Goal: Information Seeking & Learning: Learn about a topic

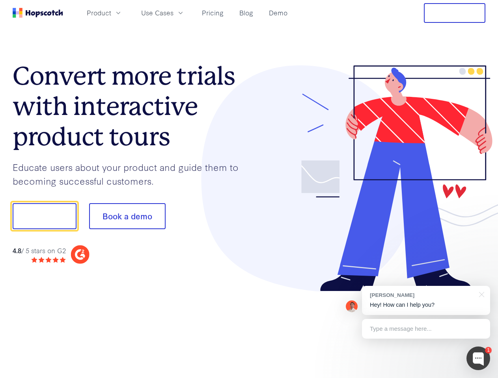
click at [249, 189] on div at bounding box center [367, 178] width 236 height 227
click at [111, 13] on span "Product" at bounding box center [99, 13] width 24 height 10
click at [173, 13] on span "Use Cases" at bounding box center [157, 13] width 32 height 10
click at [454, 13] on button "Free Trial" at bounding box center [454, 13] width 61 height 20
click at [44, 216] on button "Show me!" at bounding box center [45, 216] width 64 height 26
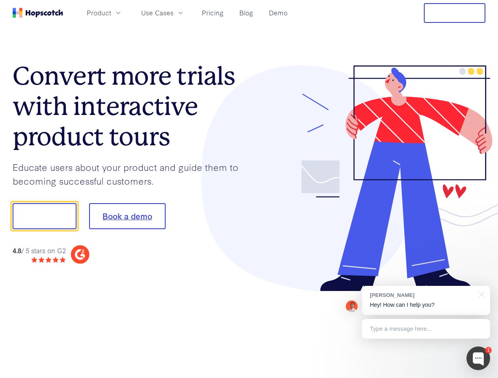
click at [127, 216] on button "Book a demo" at bounding box center [127, 216] width 76 height 26
click at [478, 359] on div at bounding box center [478, 359] width 24 height 24
click at [426, 301] on div "[PERSON_NAME] Hey! How can I help you?" at bounding box center [426, 300] width 128 height 29
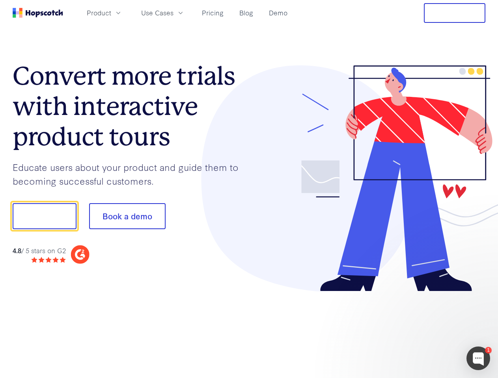
click at [480, 294] on div at bounding box center [416, 268] width 148 height 157
click at [426, 329] on div at bounding box center [416, 268] width 148 height 157
